Goal: Task Accomplishment & Management: Use online tool/utility

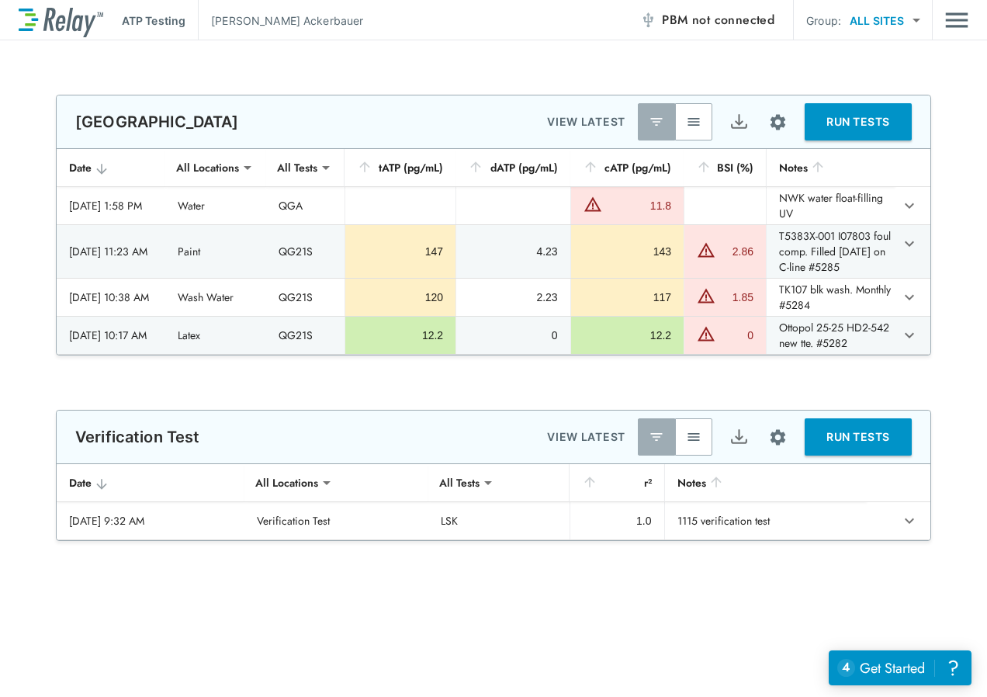
type input "**********"
type input "***"
click at [689, 130] on button "button" at bounding box center [693, 121] width 37 height 37
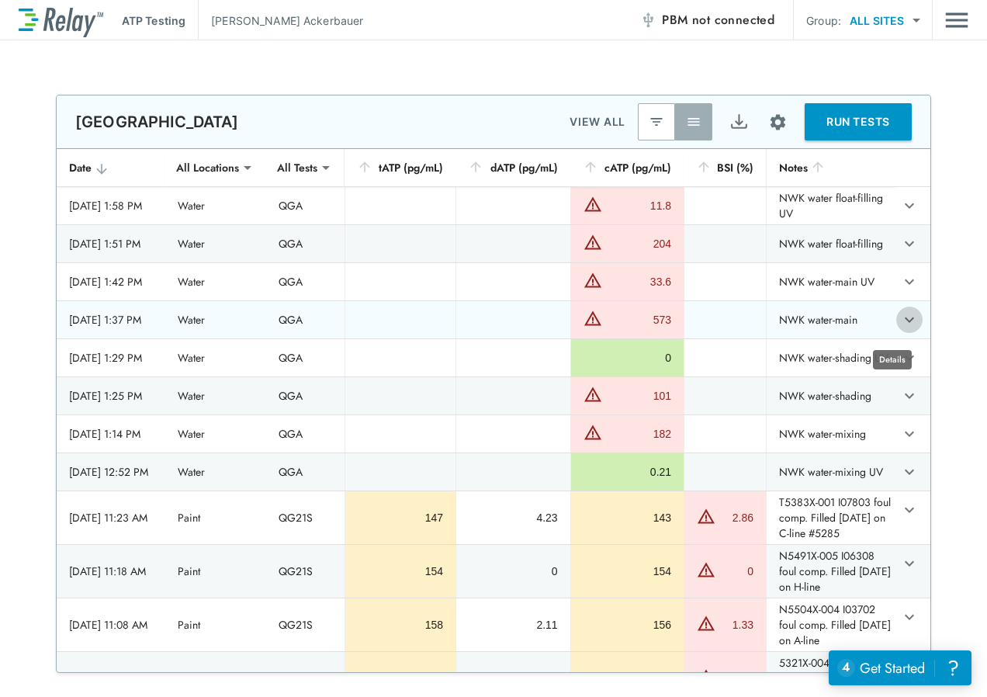
click at [901, 328] on icon "expand row" at bounding box center [910, 320] width 19 height 19
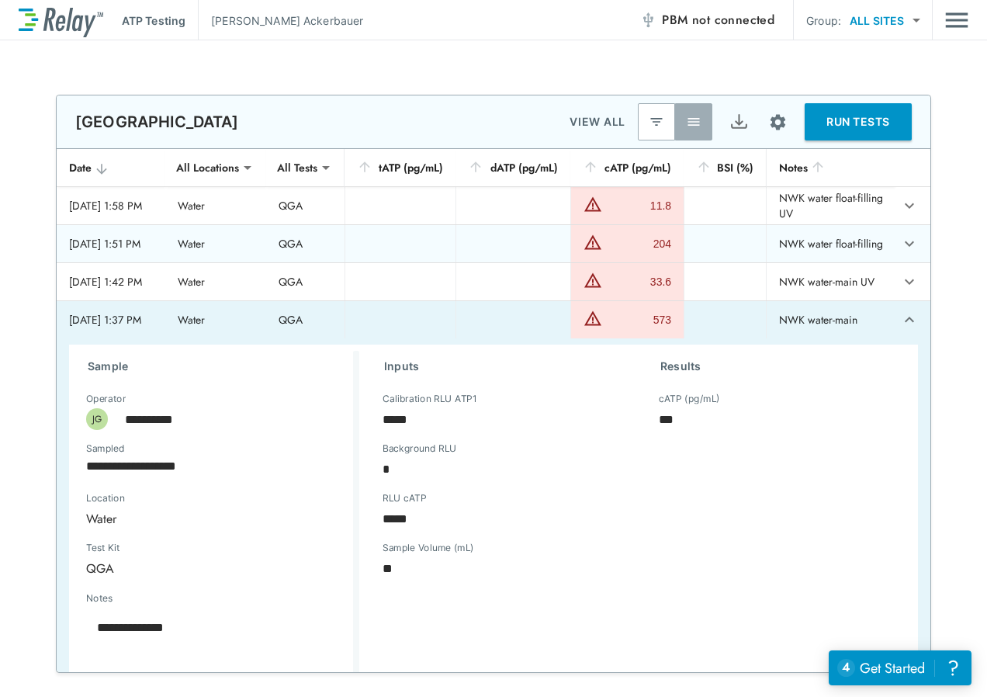
type textarea "*"
click at [901, 329] on icon "expand row" at bounding box center [910, 320] width 19 height 19
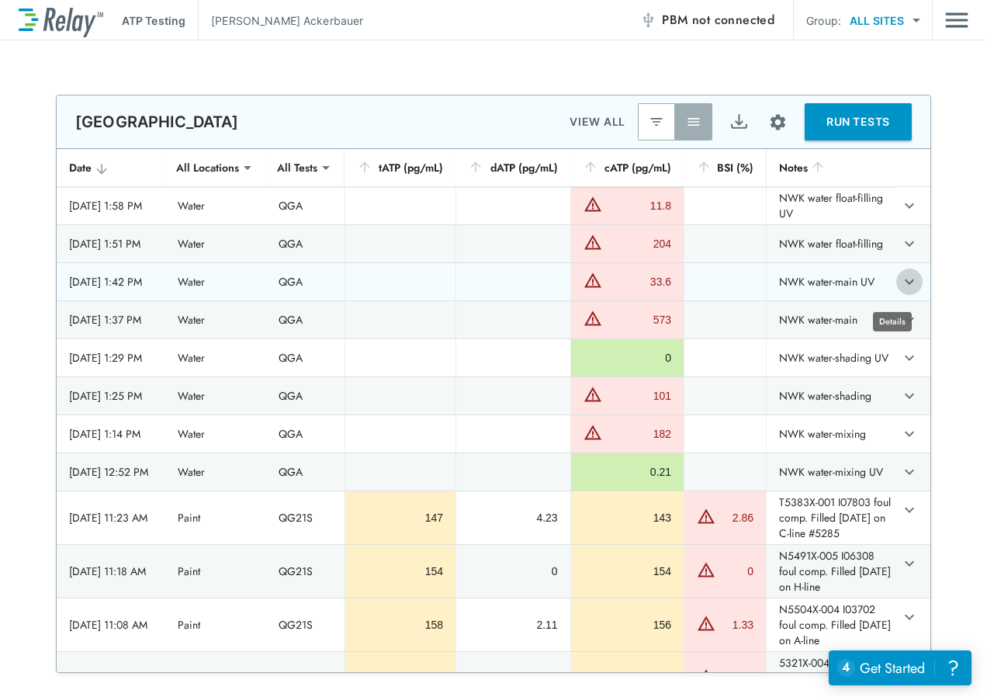
click at [901, 289] on icon "expand row" at bounding box center [910, 281] width 19 height 19
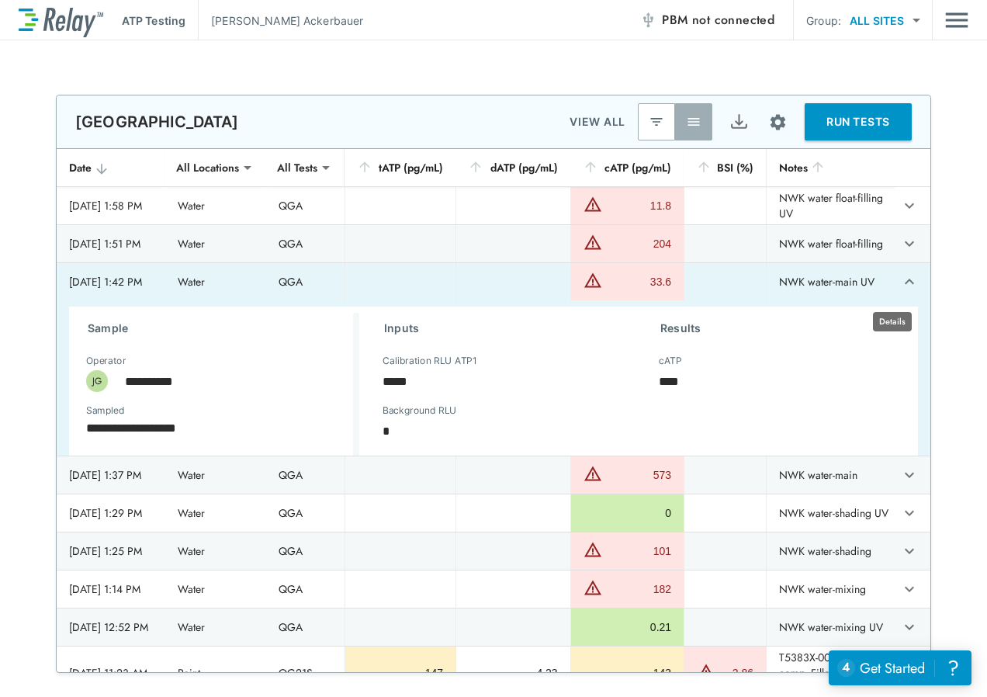
type textarea "*"
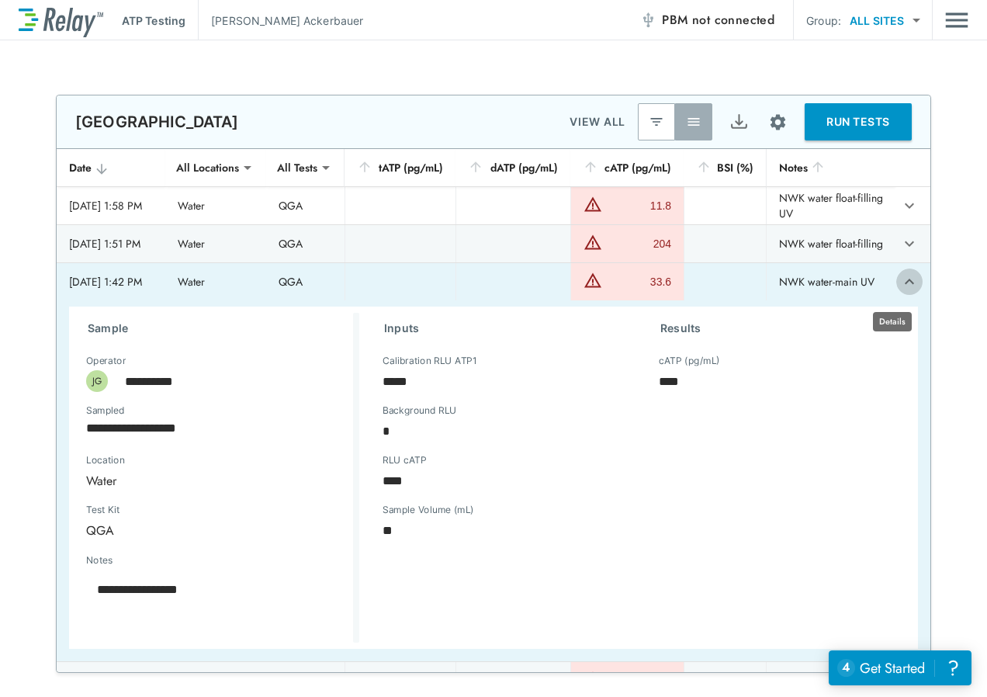
click at [905, 284] on icon "expand row" at bounding box center [909, 281] width 9 height 5
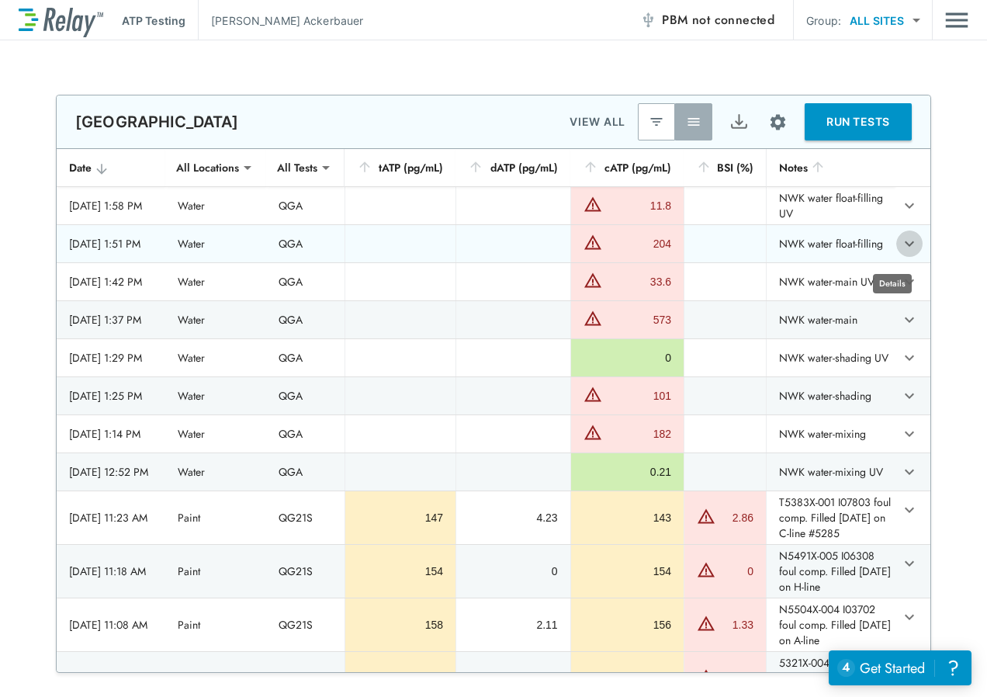
click at [901, 253] on icon "expand row" at bounding box center [910, 243] width 19 height 19
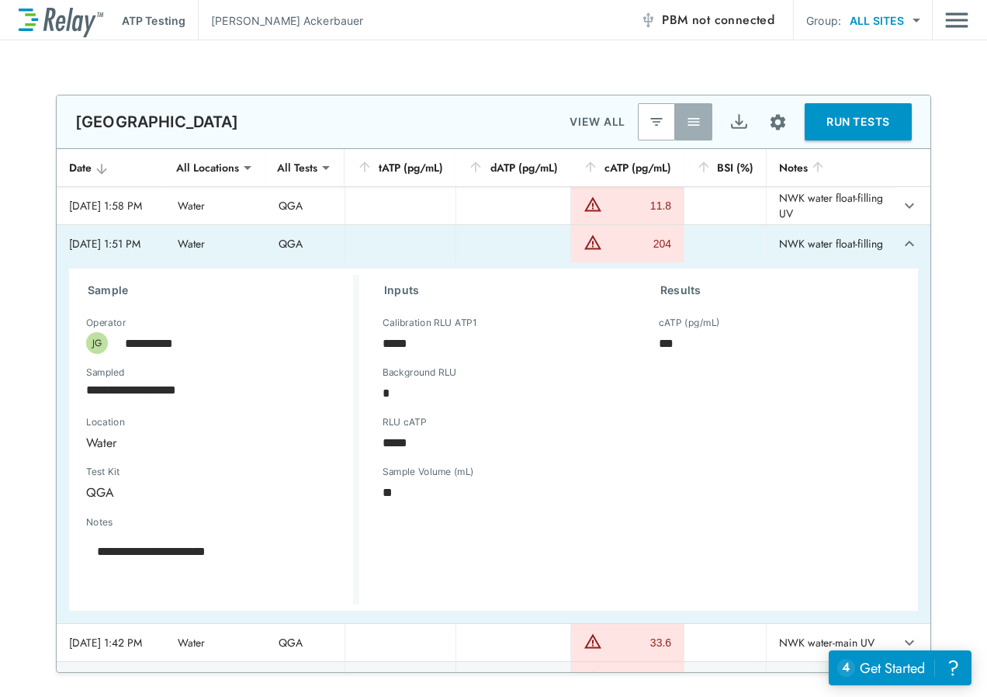
type textarea "*"
click at [905, 246] on icon "expand row" at bounding box center [909, 243] width 9 height 5
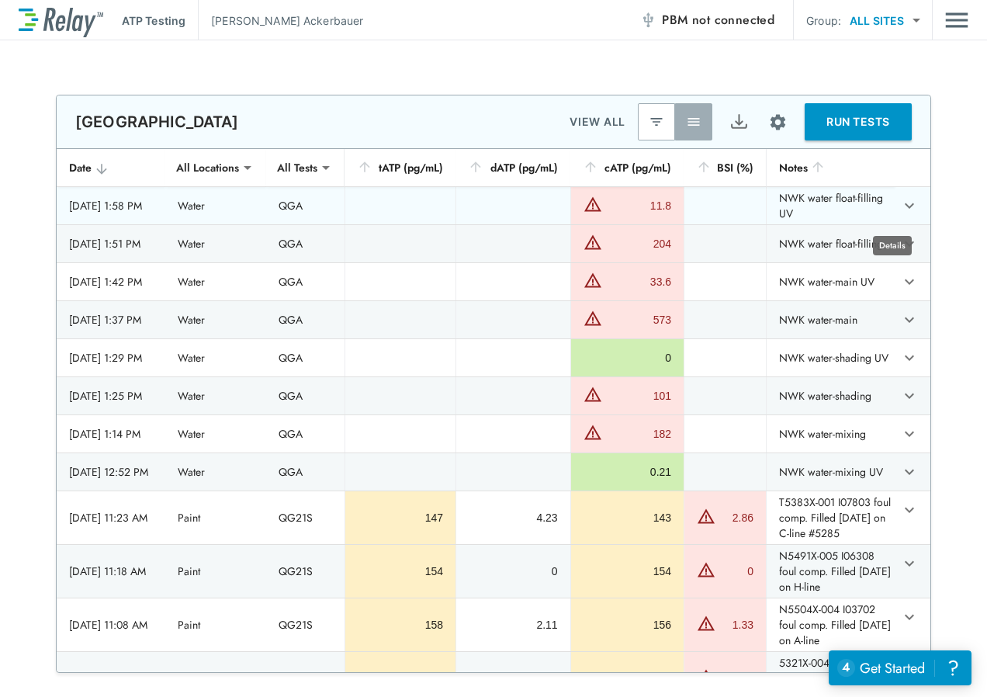
click at [905, 209] on icon "expand row" at bounding box center [909, 205] width 9 height 5
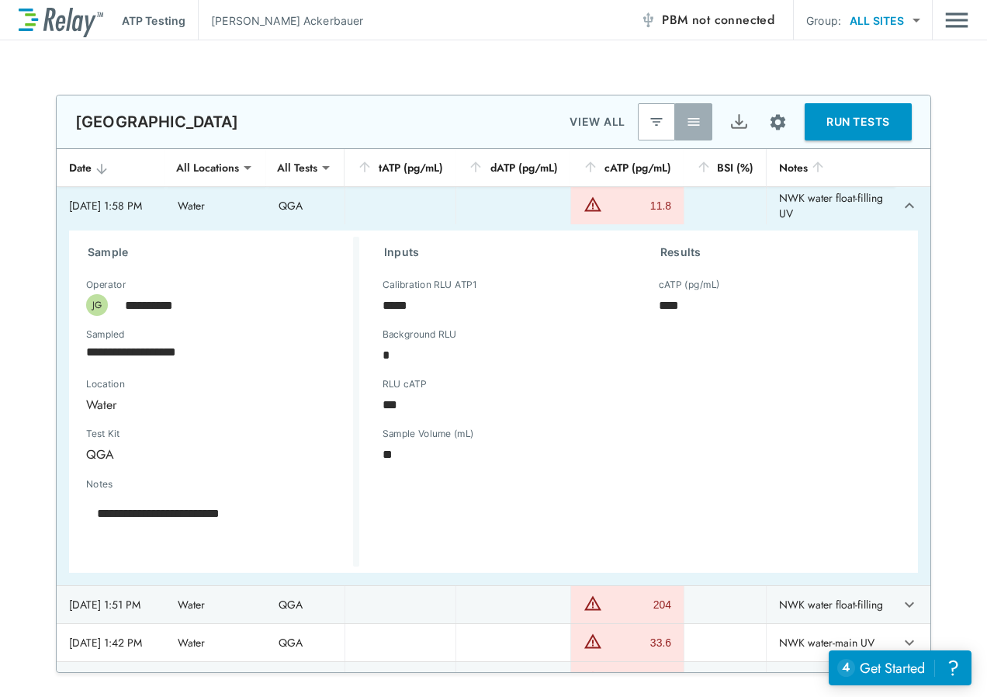
type textarea "*"
click at [901, 215] on icon "expand row" at bounding box center [910, 205] width 19 height 19
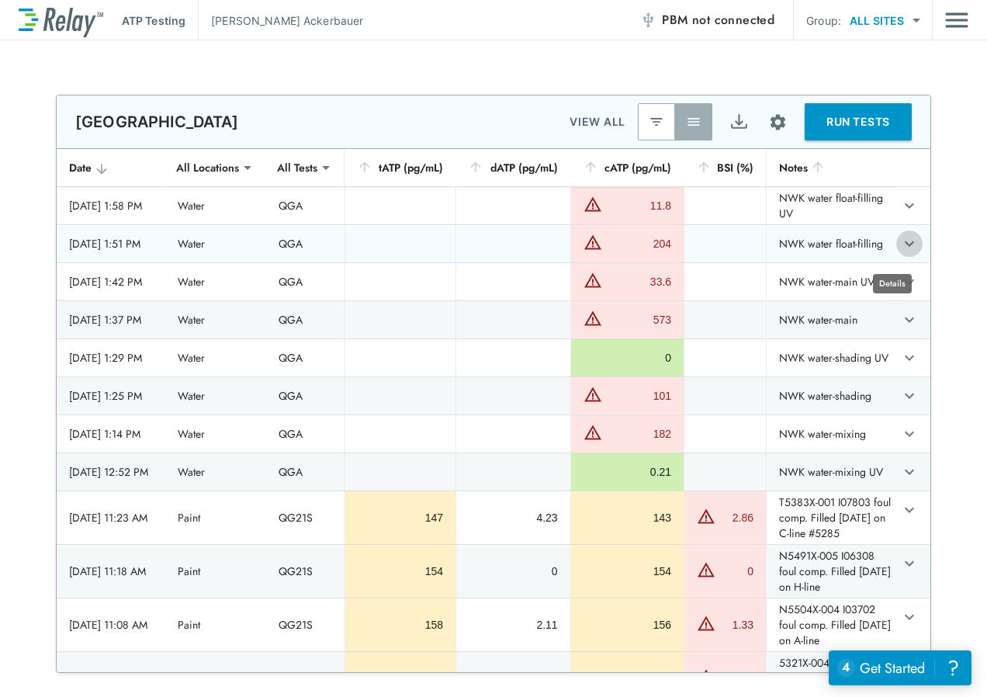
click at [901, 253] on icon "expand row" at bounding box center [910, 243] width 19 height 19
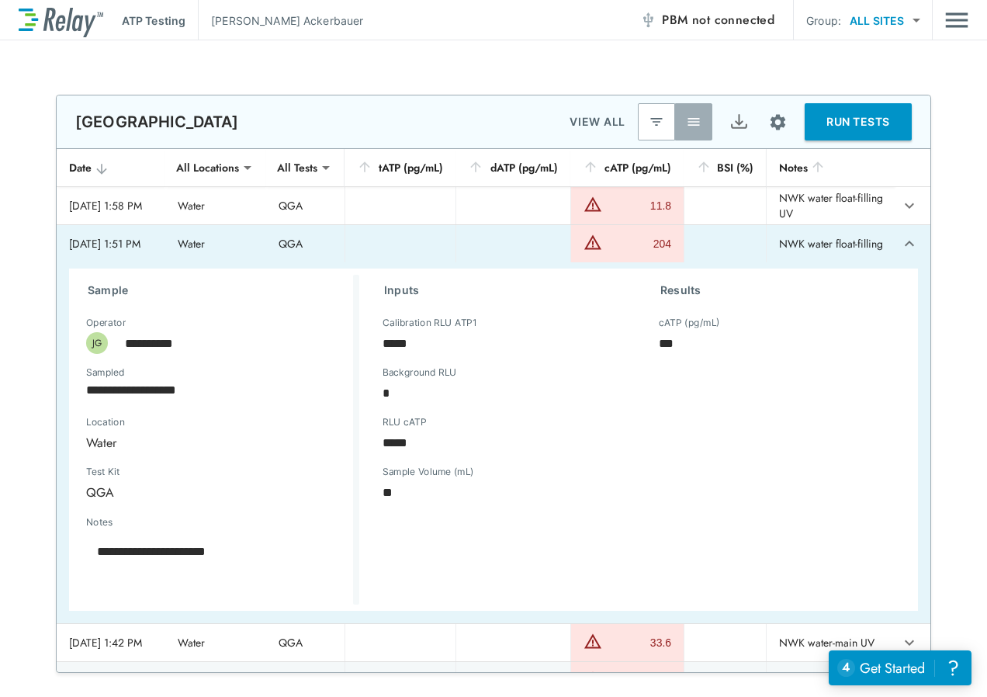
type textarea "*"
click at [901, 252] on icon "expand row" at bounding box center [910, 243] width 19 height 19
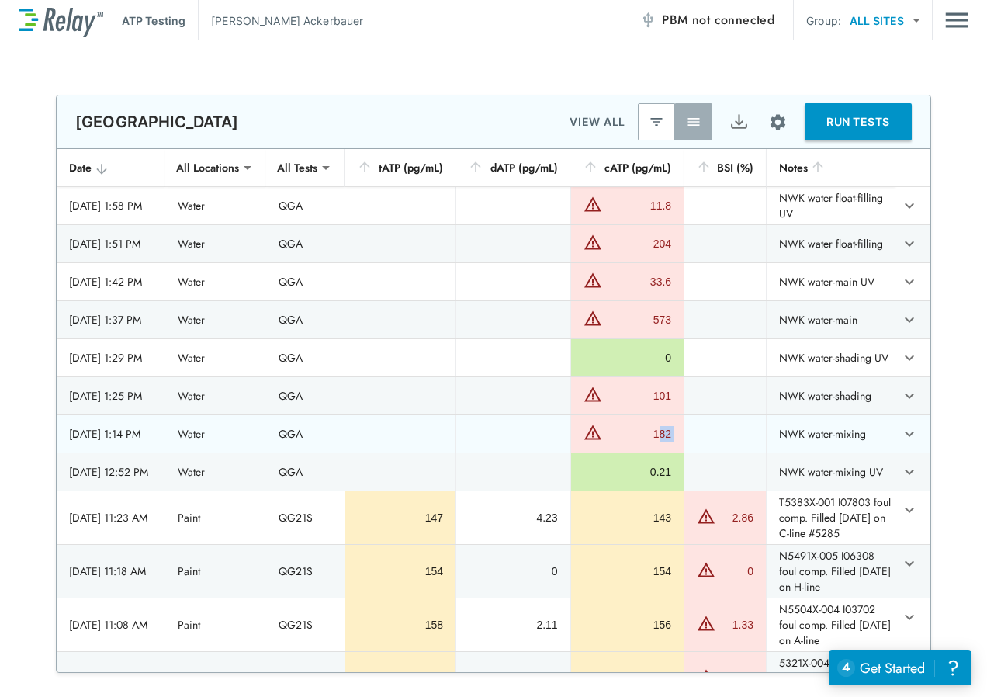
drag, startPoint x: 655, startPoint y: 455, endPoint x: 714, endPoint y: 442, distance: 60.5
click at [714, 442] on tr "2025/09/17 - 1:14 PM Water QGA 182 NWK water-mixing" at bounding box center [494, 433] width 874 height 37
